Goal: Task Accomplishment & Management: Use online tool/utility

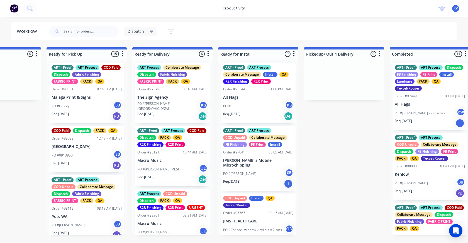
scroll to position [813, 0]
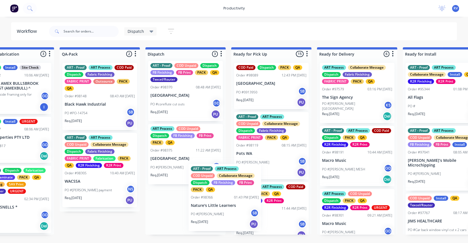
scroll to position [3, 0]
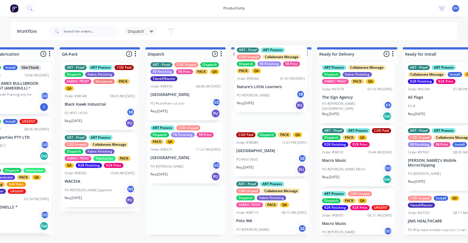
drag, startPoint x: 168, startPoint y: 219, endPoint x: 256, endPoint y: 75, distance: 168.6
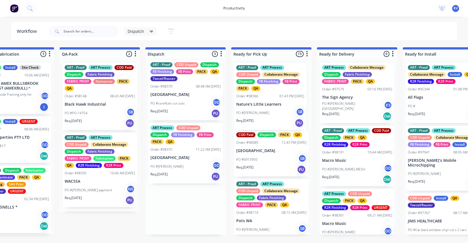
scroll to position [0, 0]
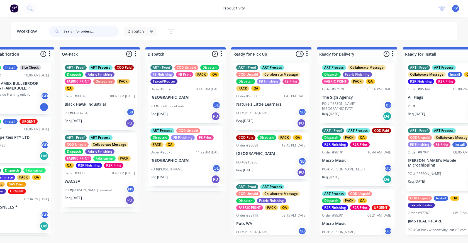
click at [74, 29] on input "text" at bounding box center [91, 31] width 55 height 11
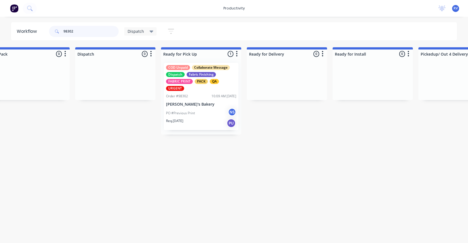
scroll to position [0, 370]
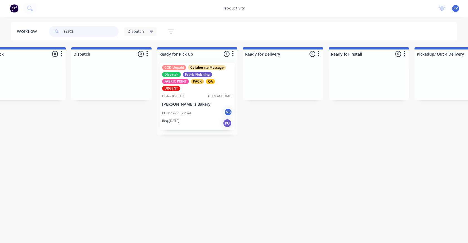
type input "98302"
click at [133, 33] on span "Dispatch" at bounding box center [136, 31] width 16 height 6
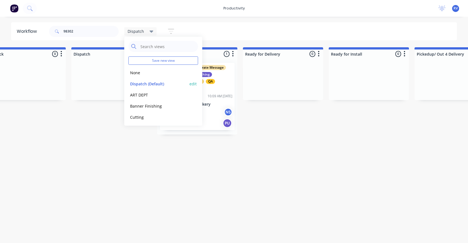
click at [145, 85] on button "Dispatch (Default)" at bounding box center [157, 84] width 59 height 6
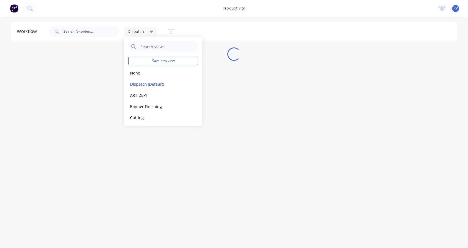
click at [136, 147] on div "Workflow Dispatch Save new view None edit Dispatch (Default) edit ART DEPT edit…" at bounding box center [234, 129] width 468 height 214
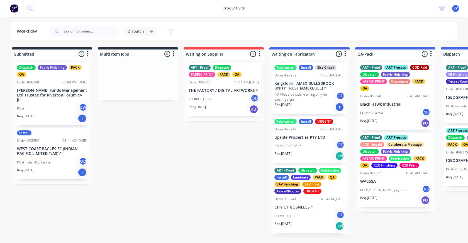
click at [133, 31] on span "Dispatch" at bounding box center [136, 31] width 16 height 6
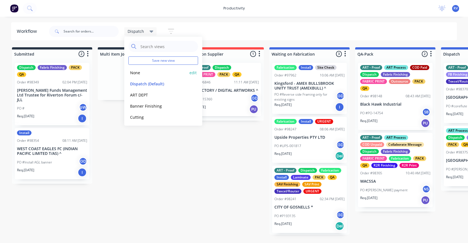
click at [136, 71] on button "None" at bounding box center [157, 73] width 59 height 6
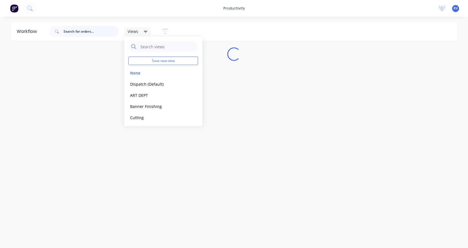
click at [89, 33] on input "text" at bounding box center [91, 31] width 55 height 11
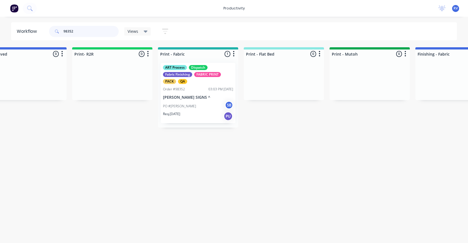
scroll to position [0, 653]
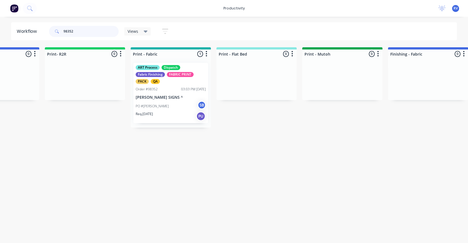
type input "98352"
click at [176, 123] on div "ART Process Dispatch Fabric Finishing FABRIC PRINT PACK QA Order #98352 03:03 P…" at bounding box center [170, 93] width 75 height 60
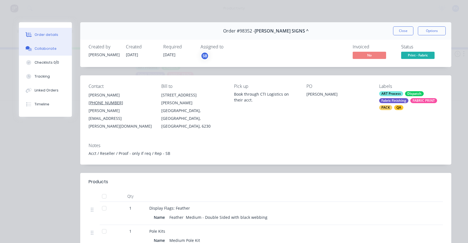
click at [47, 50] on div "Collaborate" at bounding box center [46, 48] width 22 height 5
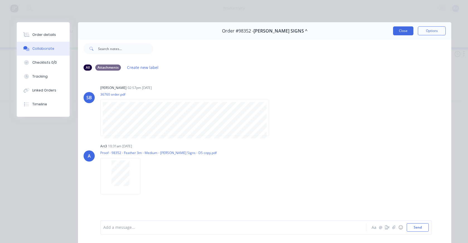
click at [401, 33] on button "Close" at bounding box center [403, 30] width 20 height 9
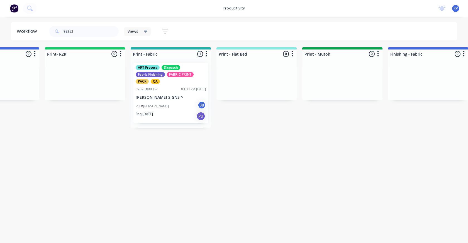
click at [131, 31] on span "Views" at bounding box center [133, 31] width 11 height 6
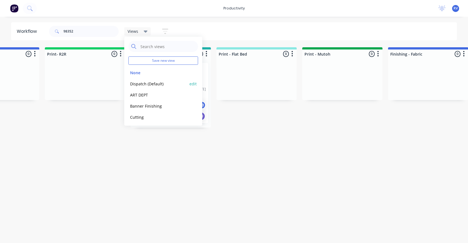
click at [132, 80] on div "Dispatch (Default) edit" at bounding box center [163, 83] width 70 height 11
click at [145, 85] on button "Dispatch (Default)" at bounding box center [157, 84] width 59 height 6
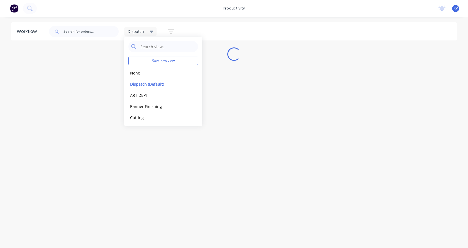
click at [117, 136] on div "Workflow Dispatch Save new view None edit Dispatch (Default) edit ART DEPT edit…" at bounding box center [234, 129] width 468 height 214
